Goal: Communication & Community: Answer question/provide support

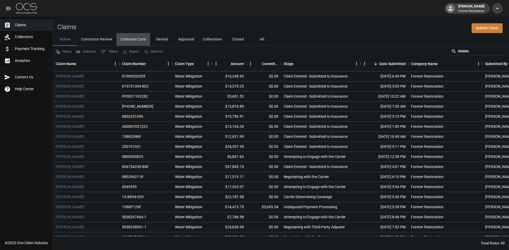
click at [131, 35] on button "Customer Care" at bounding box center [133, 39] width 34 height 13
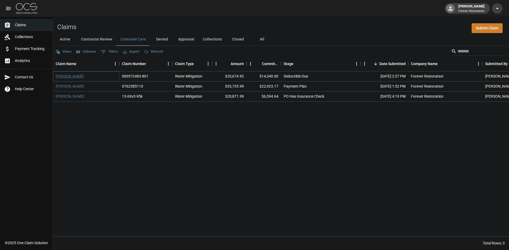
click at [70, 77] on link "[PERSON_NAME]" at bounding box center [70, 76] width 28 height 5
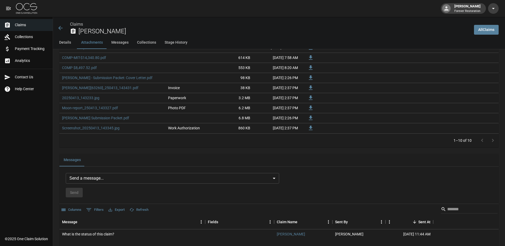
scroll to position [424, 0]
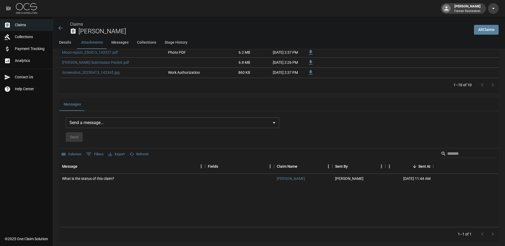
click at [136, 122] on body "[PERSON_NAME] Forever Restoration Claims Collections Payment Tracking Analytics…" at bounding box center [252, 79] width 505 height 1006
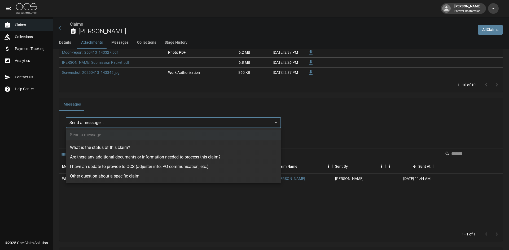
click at [139, 122] on div at bounding box center [254, 125] width 509 height 250
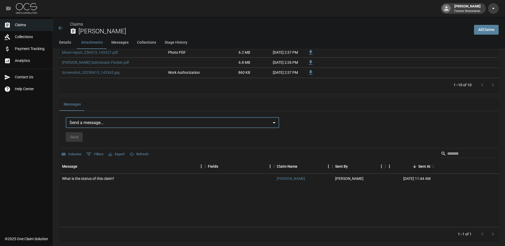
click at [140, 124] on body "[PERSON_NAME] Forever Restoration Claims Collections Payment Tracking Analytics…" at bounding box center [252, 79] width 505 height 1006
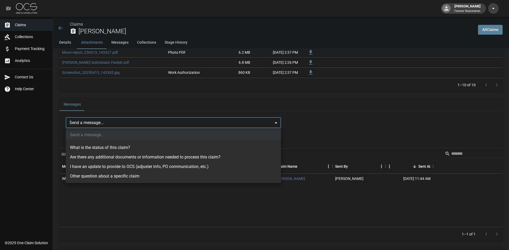
click at [111, 167] on li "I have an update to provide to OCS (adjuster info, PO communication, etc.)" at bounding box center [173, 167] width 215 height 10
type input "**********"
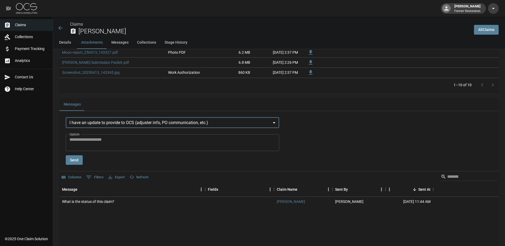
click at [124, 142] on textarea "Update" at bounding box center [172, 143] width 206 height 12
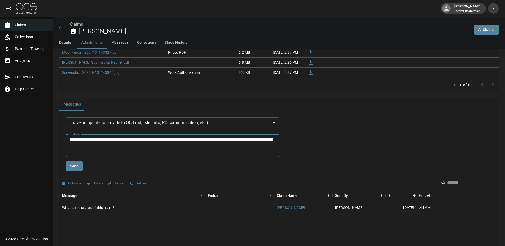
type textarea "**********"
click at [76, 164] on button "Send" at bounding box center [74, 167] width 17 height 10
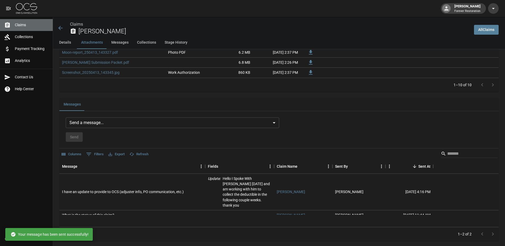
click at [44, 26] on span "Claims" at bounding box center [32, 25] width 34 height 6
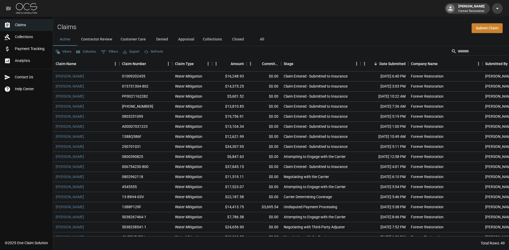
click at [136, 41] on button "Customer Care" at bounding box center [133, 39] width 34 height 13
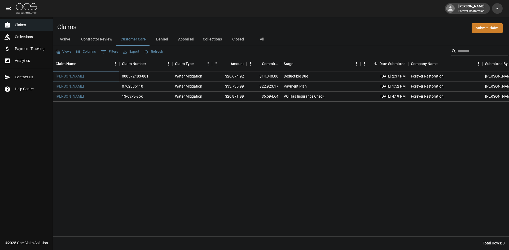
click at [78, 74] on link "[PERSON_NAME]" at bounding box center [70, 76] width 28 height 5
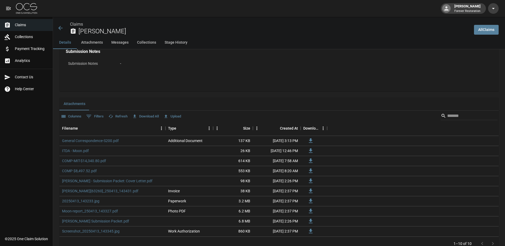
scroll to position [397, 0]
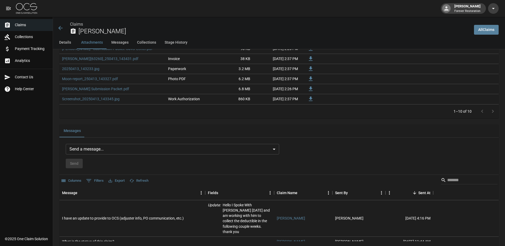
click at [135, 151] on body "[PERSON_NAME] Forever Restoration Claims Collections Payment Tracking Analytics…" at bounding box center [252, 106] width 505 height 1006
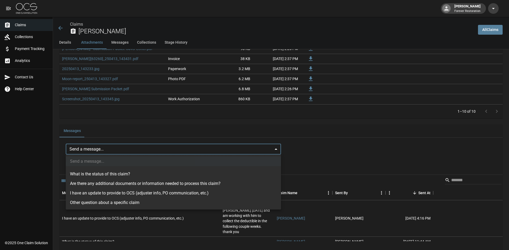
click at [115, 193] on li "I have an update to provide to OCS (adjuster info, PO communication, etc.)" at bounding box center [173, 194] width 215 height 10
type input "**********"
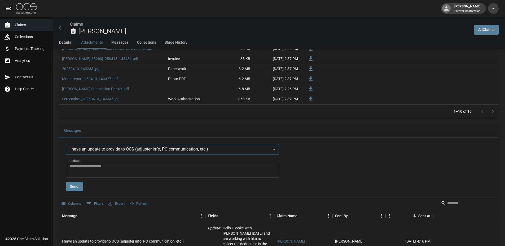
click at [124, 169] on textarea "Update" at bounding box center [172, 169] width 206 height 12
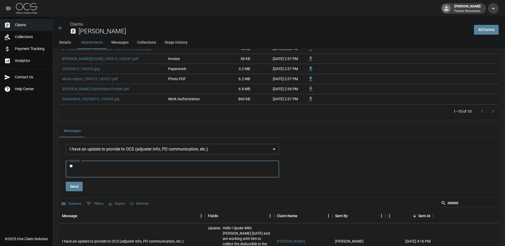
type textarea "*"
type textarea "**********"
click at [68, 186] on button "Send" at bounding box center [74, 187] width 17 height 10
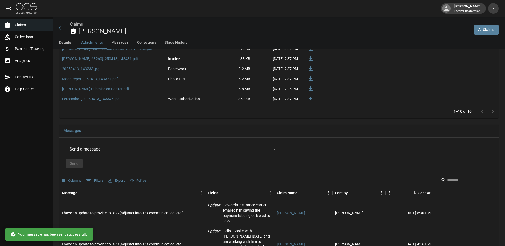
click at [36, 23] on span "Claims" at bounding box center [32, 25] width 34 height 6
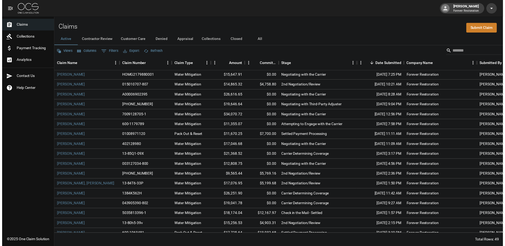
scroll to position [332, 0]
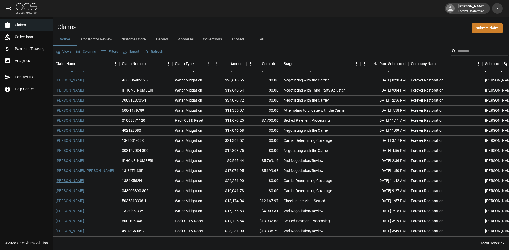
click at [67, 178] on link "[PERSON_NAME]" at bounding box center [70, 180] width 28 height 5
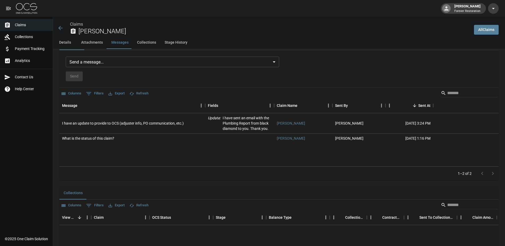
scroll to position [493, 0]
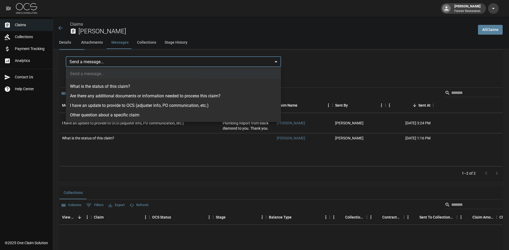
click at [111, 104] on li "I have an update to provide to OCS (adjuster info, PO communication, etc.)" at bounding box center [173, 106] width 215 height 10
type input "**********"
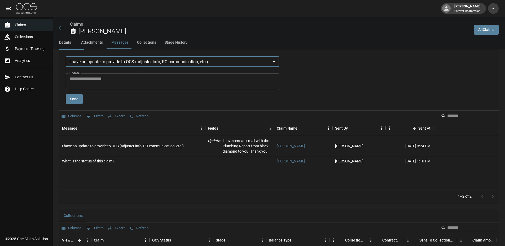
click at [123, 88] on div "* Update" at bounding box center [172, 81] width 213 height 17
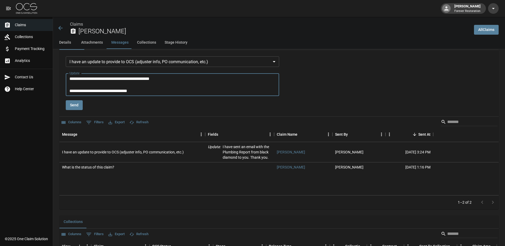
type textarea "**********"
click at [81, 105] on button "Send" at bounding box center [74, 105] width 17 height 10
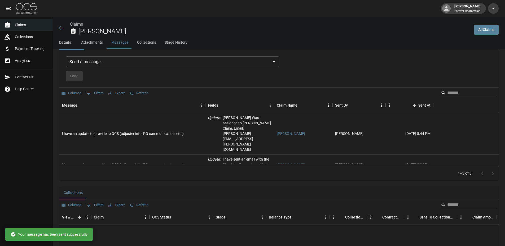
click at [61, 28] on icon at bounding box center [60, 28] width 4 height 4
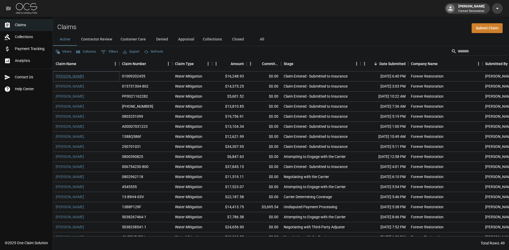
click at [65, 75] on link "[PERSON_NAME]" at bounding box center [70, 76] width 28 height 5
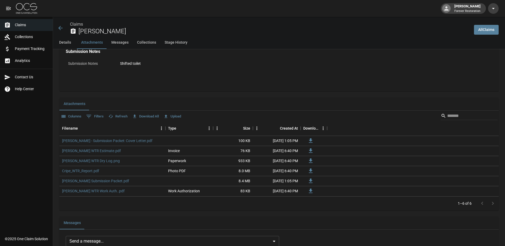
scroll to position [371, 0]
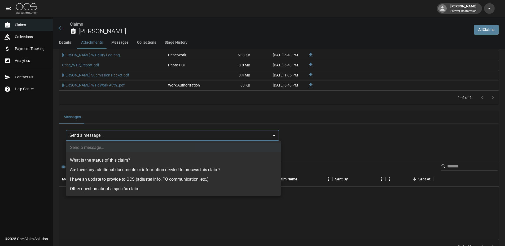
click at [142, 139] on body "[PERSON_NAME] Forever Restoration Claims Collections Payment Tracking Analytics…" at bounding box center [252, 38] width 505 height 818
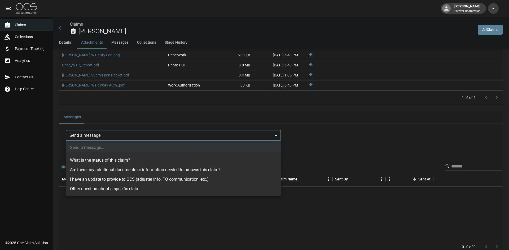
click at [199, 177] on li "I have an update to provide to OCS (adjuster info, PO communication, etc.)" at bounding box center [173, 180] width 215 height 10
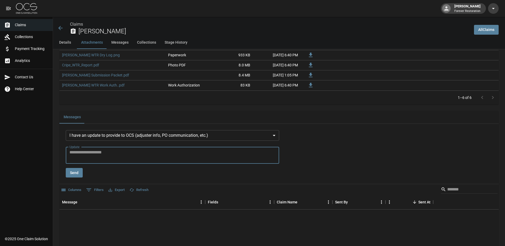
click at [124, 158] on textarea "Update" at bounding box center [172, 155] width 206 height 12
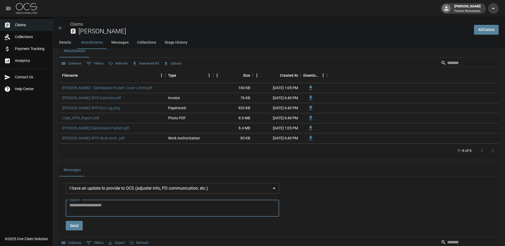
scroll to position [397, 0]
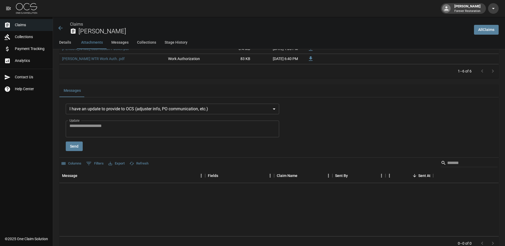
drag, startPoint x: 115, startPoint y: 125, endPoint x: 88, endPoint y: 115, distance: 29.5
click at [88, 115] on div "**********" at bounding box center [172, 128] width 213 height 48
click at [153, 107] on body "[PERSON_NAME] Forever Restoration Claims Collections Payment Tracking Analytics…" at bounding box center [252, 23] width 505 height 841
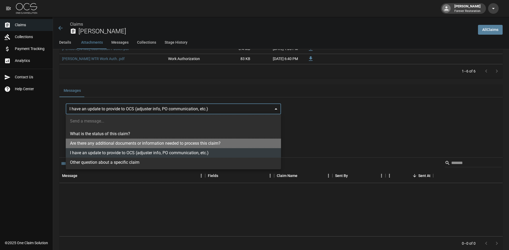
click at [152, 145] on li "Are there any additional documents or information needed to process this claim?" at bounding box center [173, 144] width 215 height 10
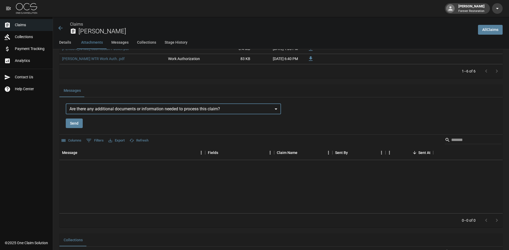
click at [129, 112] on body "[PERSON_NAME] Forever Restoration Claims Collections Payment Tracking Analytics…" at bounding box center [254, 12] width 509 height 818
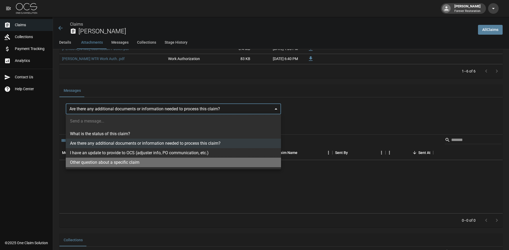
click at [117, 161] on li "Other question about a specific claim" at bounding box center [173, 163] width 215 height 10
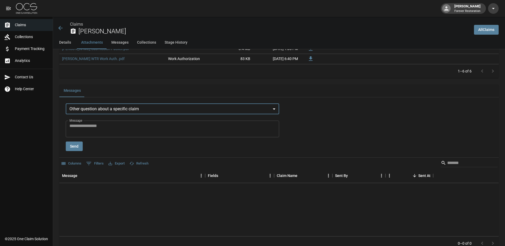
click at [121, 106] on body "[PERSON_NAME] Forever Restoration Claims Collections Payment Tracking Analytics…" at bounding box center [252, 23] width 505 height 841
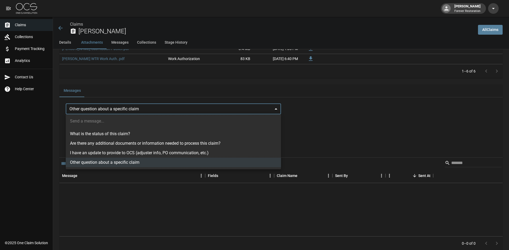
click at [107, 131] on li "What is the status of this claim?" at bounding box center [173, 134] width 215 height 10
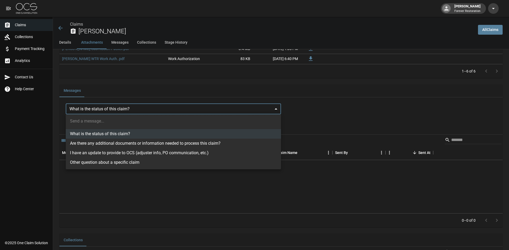
click at [120, 104] on body "[PERSON_NAME] Forever Restoration Claims Collections Payment Tracking Analytics…" at bounding box center [254, 12] width 509 height 818
click at [109, 150] on li "I have an update to provide to OCS (adjuster info, PO communication, etc.)" at bounding box center [173, 153] width 215 height 10
type input "**********"
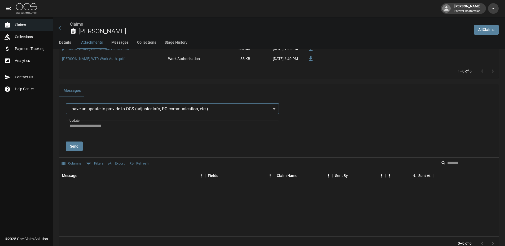
click at [114, 125] on textarea "Update" at bounding box center [172, 129] width 206 height 12
click at [102, 126] on textarea "Update" at bounding box center [172, 129] width 206 height 12
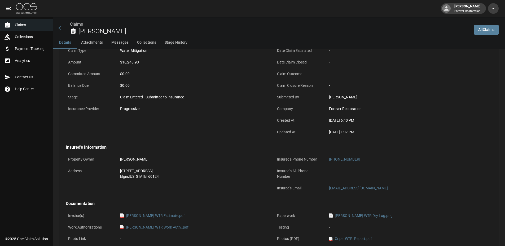
scroll to position [0, 0]
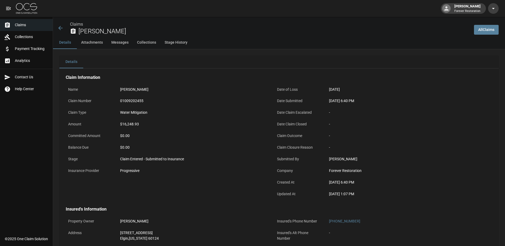
click at [96, 43] on button "Attachments" at bounding box center [92, 42] width 30 height 13
click at [93, 44] on button "Attachments" at bounding box center [92, 42] width 30 height 13
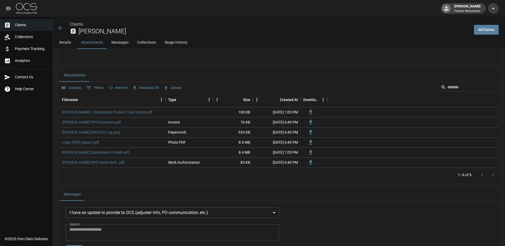
scroll to position [296, 0]
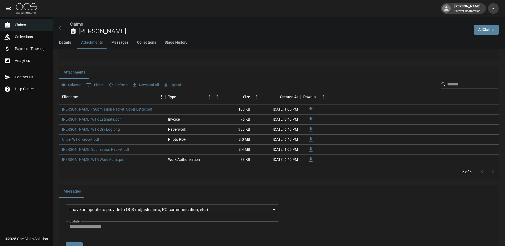
click at [174, 84] on button "Upload" at bounding box center [172, 85] width 20 height 8
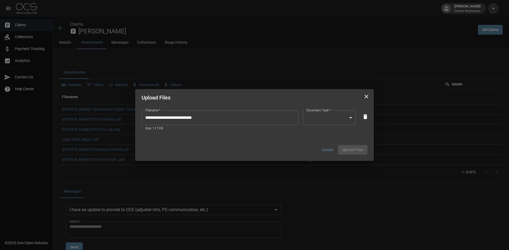
click at [315, 117] on body "[PERSON_NAME] Forever Restoration Claims Collections Payment Tracking Analytics…" at bounding box center [254, 124] width 509 height 841
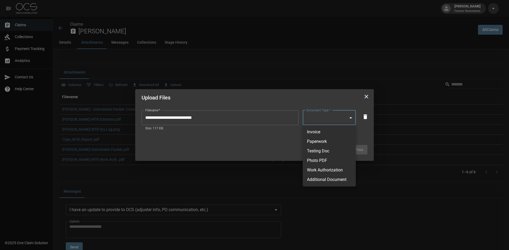
click at [318, 140] on li "Paperwork" at bounding box center [328, 142] width 53 height 10
type input "*********"
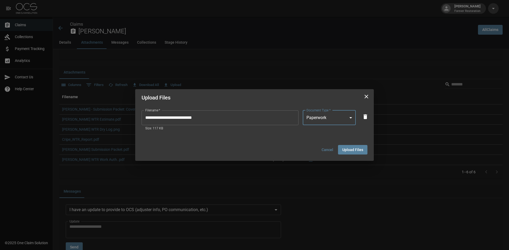
click at [350, 153] on button "Upload Files" at bounding box center [352, 150] width 29 height 10
